Goal: Task Accomplishment & Management: Manage account settings

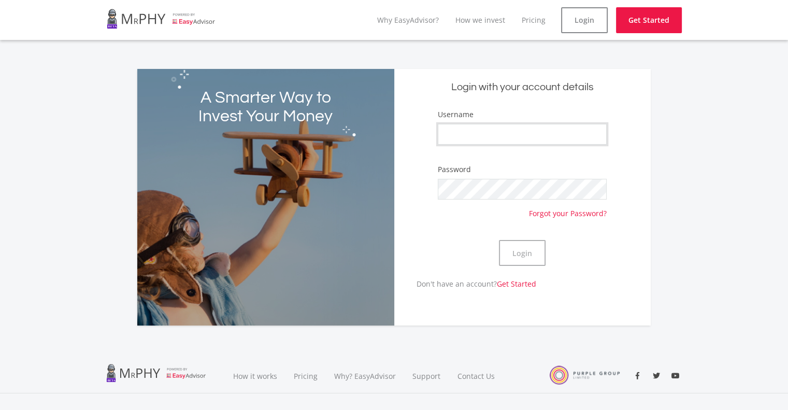
click at [544, 127] on input "Username" at bounding box center [522, 134] width 169 height 21
click at [565, 134] on input "Username" at bounding box center [522, 134] width 169 height 21
type input "[DOMAIN_NAME]"
click at [499, 240] on button "Login" at bounding box center [522, 253] width 47 height 26
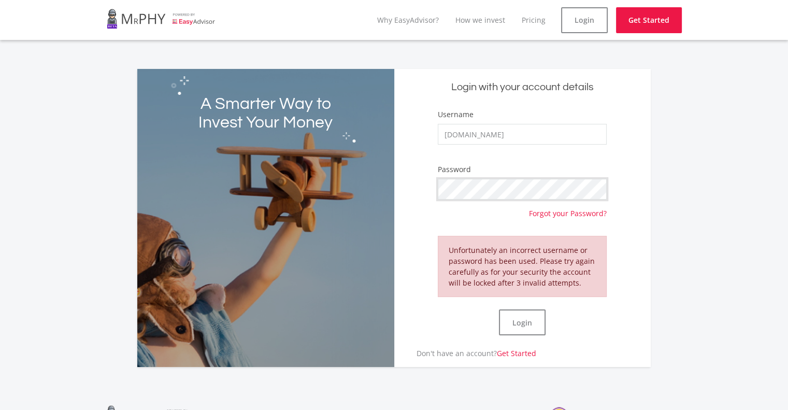
click at [499, 309] on button "Login" at bounding box center [522, 322] width 47 height 26
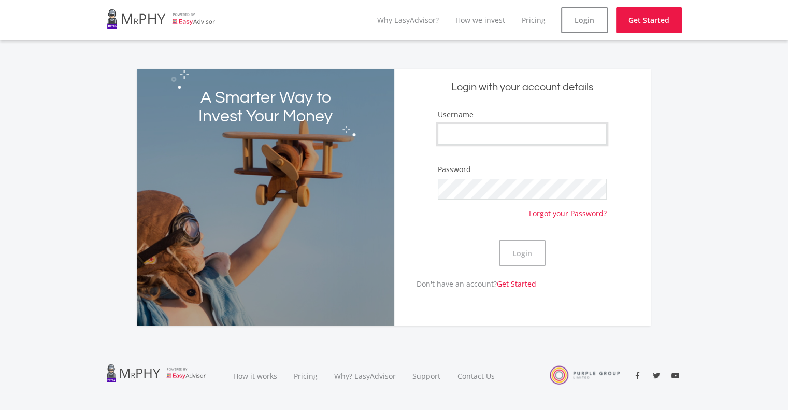
click at [552, 133] on input "Username" at bounding box center [522, 134] width 169 height 21
click at [651, 121] on div "A Smarter Way to Invest Your Money Login with your account details Username Pas…" at bounding box center [394, 197] width 529 height 257
click at [483, 22] on link "How we invest" at bounding box center [481, 20] width 50 height 10
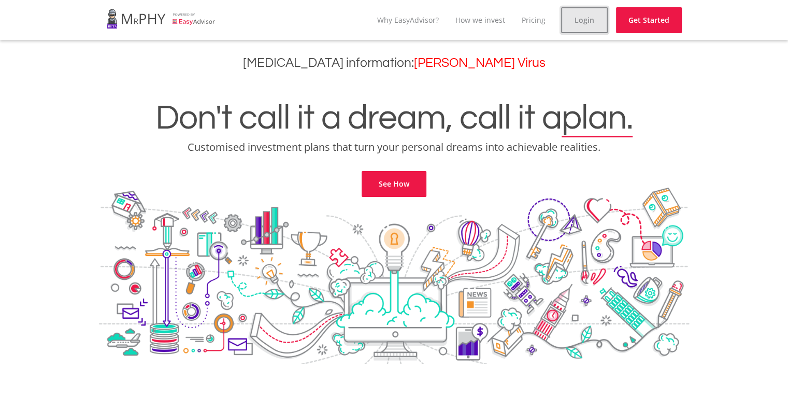
click at [590, 22] on link "Login" at bounding box center [584, 20] width 47 height 26
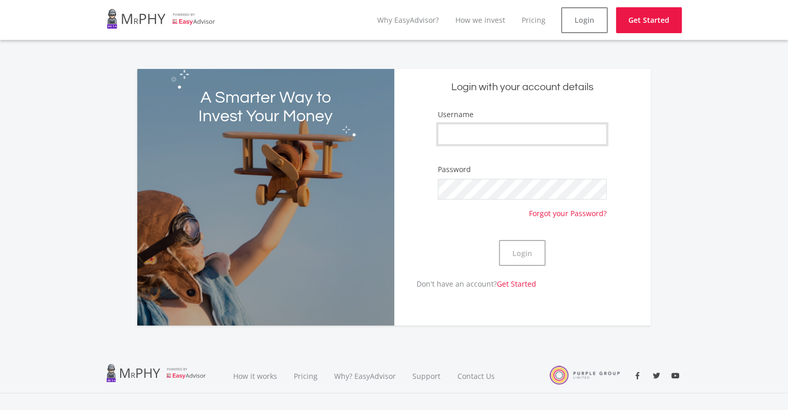
click at [524, 132] on input "Username" at bounding box center [522, 134] width 169 height 21
type input "[DOMAIN_NAME]"
click at [499, 240] on button "Login" at bounding box center [522, 253] width 47 height 26
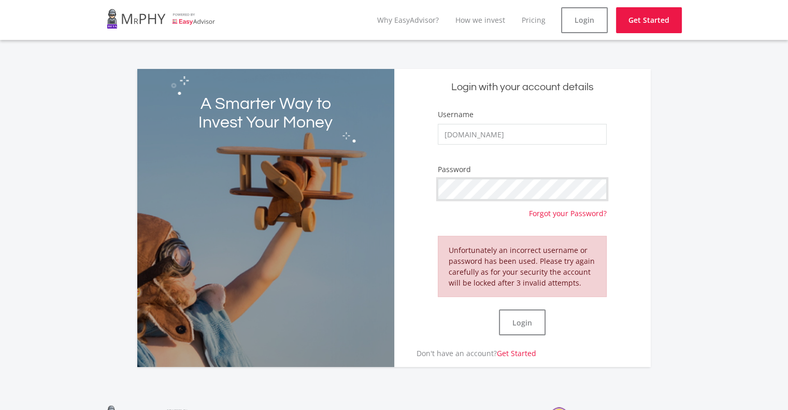
click at [499, 309] on button "Login" at bounding box center [522, 322] width 47 height 26
